Goal: Find specific page/section: Find specific page/section

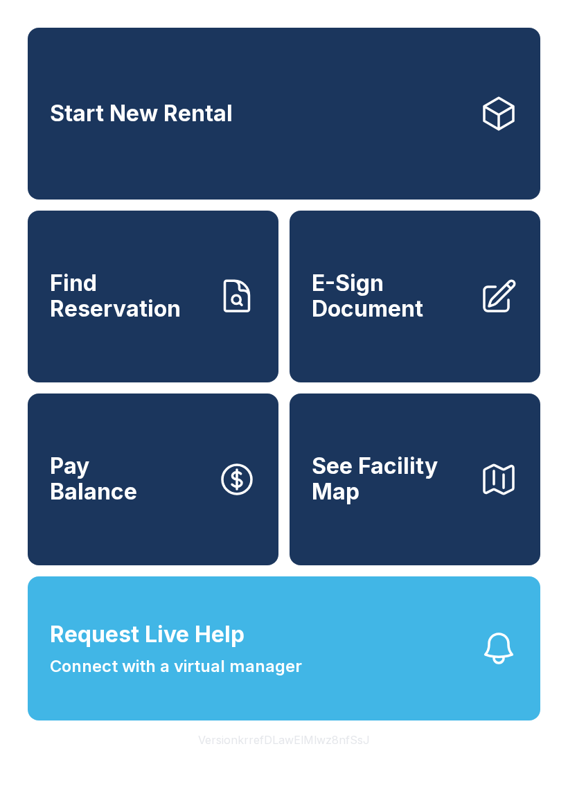
click at [357, 359] on link "E-Sign Document" at bounding box center [415, 297] width 251 height 172
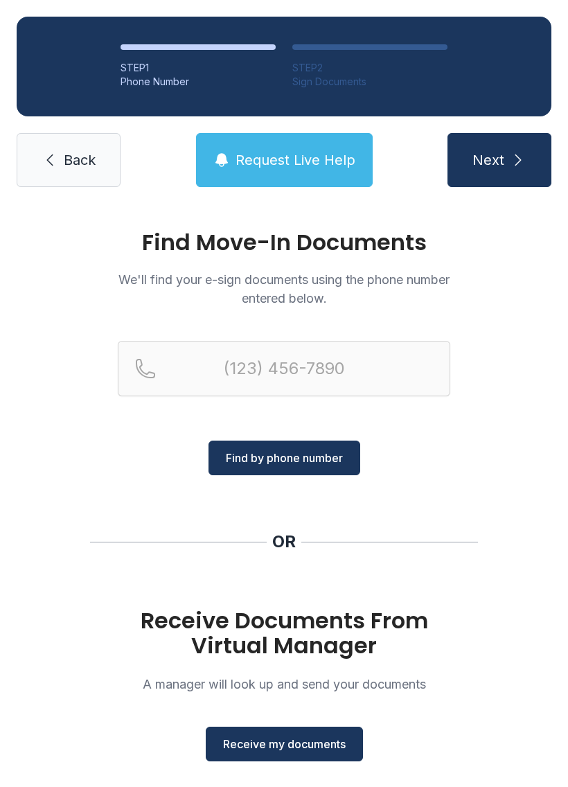
click at [134, 229] on div "Find Move-In Documents We'll find your e-sign documents using the phone number …" at bounding box center [284, 510] width 568 height 613
click at [379, 425] on div at bounding box center [284, 391] width 333 height 100
click at [247, 604] on div "Find Unsigned Documents We'll find your e-sign documents using the phone number…" at bounding box center [284, 510] width 568 height 613
click at [201, 610] on h1 "Receive Documents From Virtual Manager" at bounding box center [284, 633] width 333 height 50
click at [561, 101] on div "STEP 1 Phone Number STEP 2 Sign Documents Back Request Live Help Next" at bounding box center [284, 102] width 568 height 204
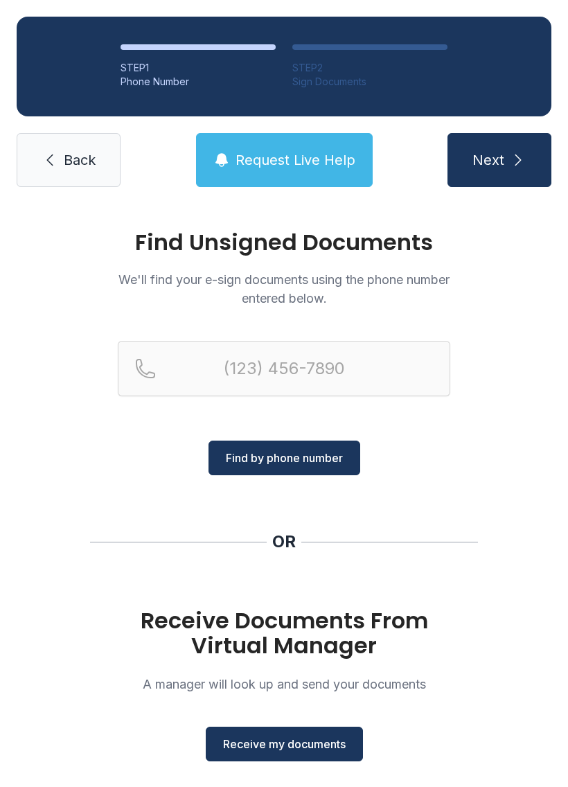
click at [290, 44] on ol "STEP 1 Phone Number STEP 2 Sign Documents" at bounding box center [284, 67] width 535 height 100
click at [407, 17] on ol "STEP 1 Phone Number STEP 2 Sign Documents" at bounding box center [284, 67] width 535 height 100
click at [30, 30] on ol "STEP 1 Phone Number STEP 2 Sign Documents" at bounding box center [284, 67] width 535 height 100
click at [336, 570] on div "Find Unsigned Documents We'll find your e-sign documents using the phone number…" at bounding box center [284, 510] width 568 height 613
click at [61, 163] on link "Back" at bounding box center [69, 160] width 104 height 54
